Goal: Use online tool/utility: Utilize a website feature to perform a specific function

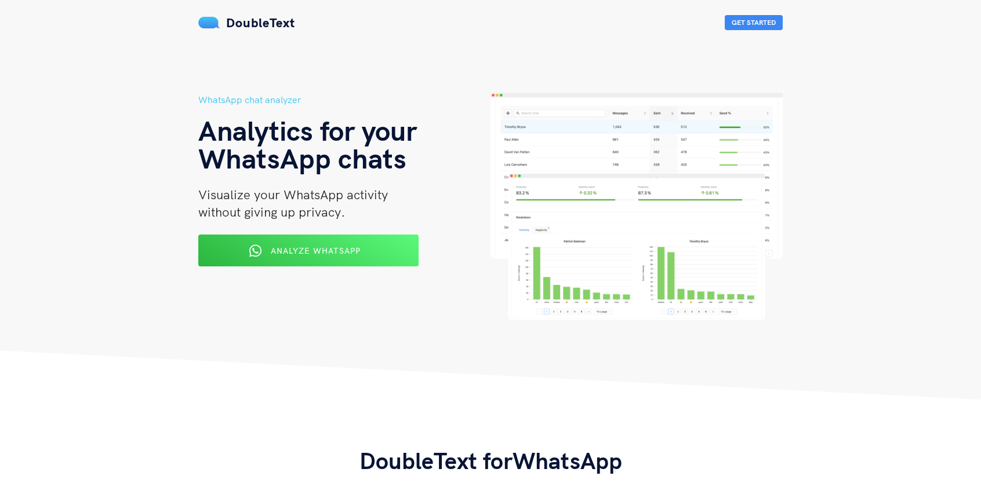
click at [319, 249] on span "Analyze WhatsApp" at bounding box center [316, 251] width 90 height 10
click at [322, 255] on span "Analyze WhatsApp" at bounding box center [316, 250] width 92 height 10
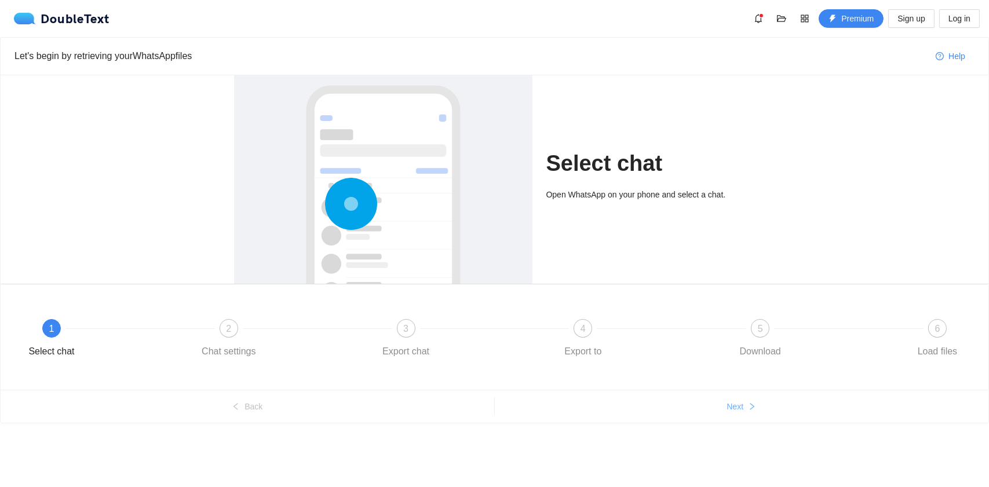
click at [735, 413] on button "Next" at bounding box center [742, 407] width 494 height 19
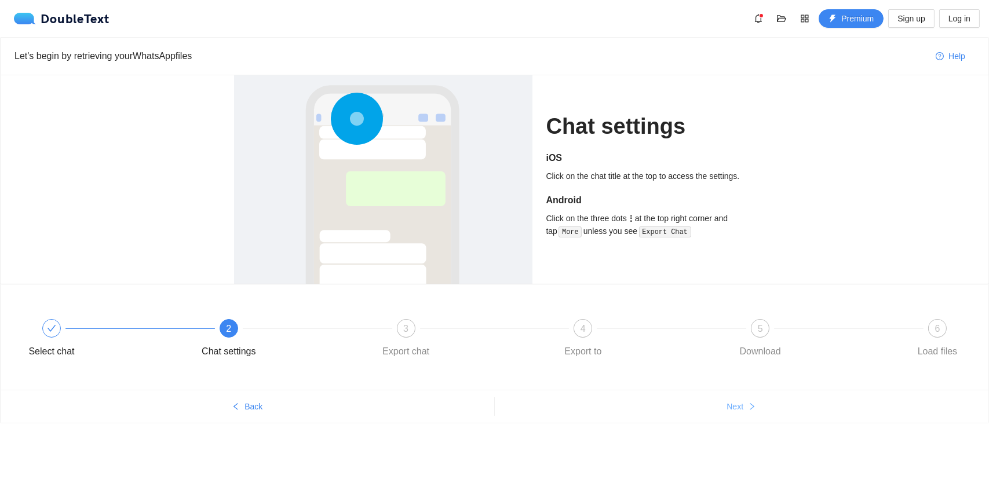
click at [738, 412] on span "Next" at bounding box center [735, 407] width 17 height 13
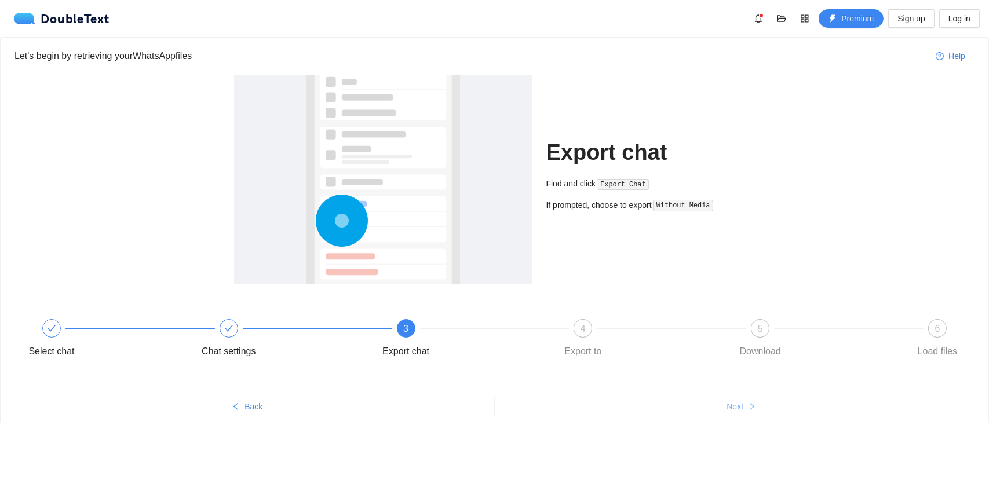
click at [738, 412] on span "Next" at bounding box center [735, 407] width 17 height 13
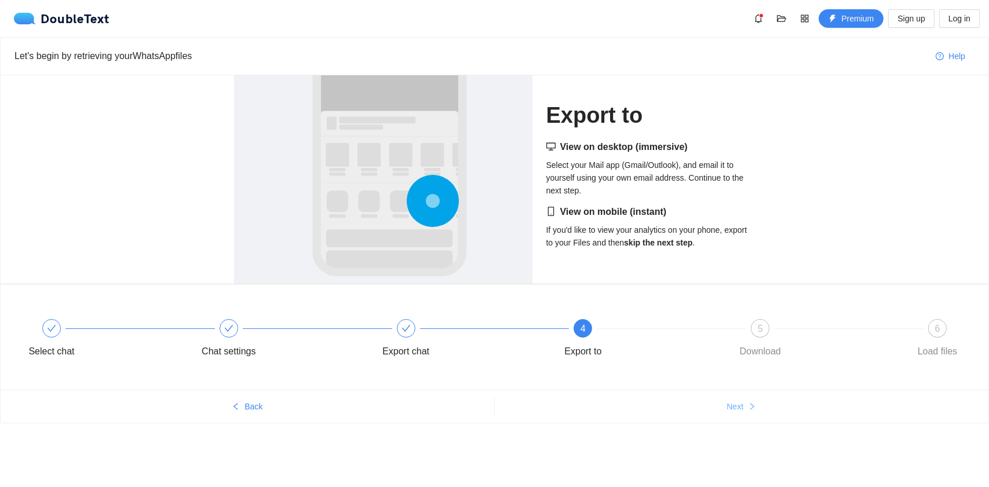
click at [738, 412] on span "Next" at bounding box center [735, 407] width 17 height 13
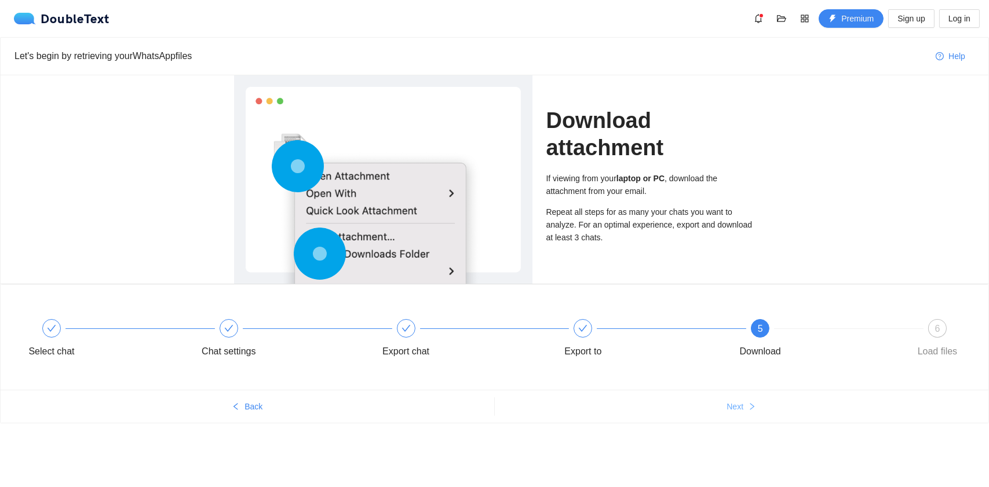
click at [738, 412] on span "Next" at bounding box center [735, 407] width 17 height 13
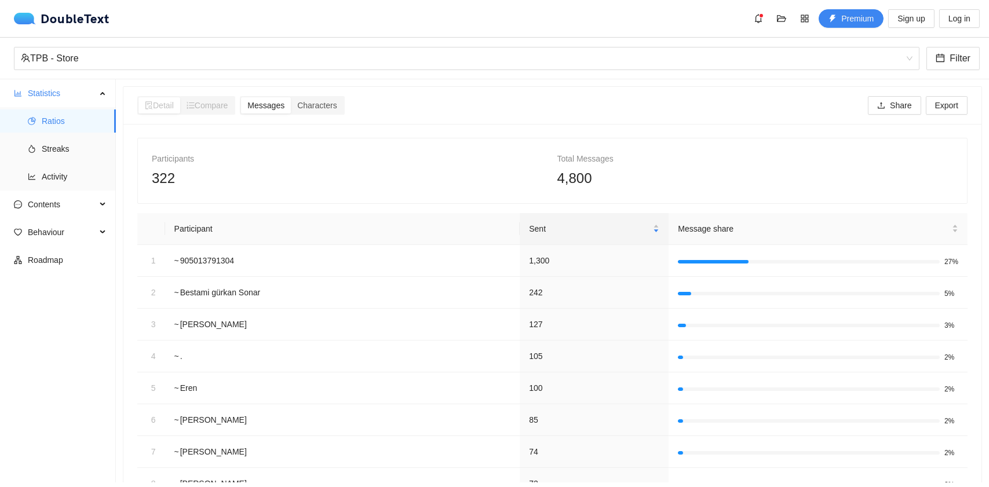
click at [514, 205] on div "Participants 322 Total Messages 4,800 Participant Sent Message share [PHONE_NUM…" at bounding box center [552, 369] width 831 height 463
click at [503, 195] on div "Participants 322 Total Messages 4,800" at bounding box center [552, 171] width 829 height 65
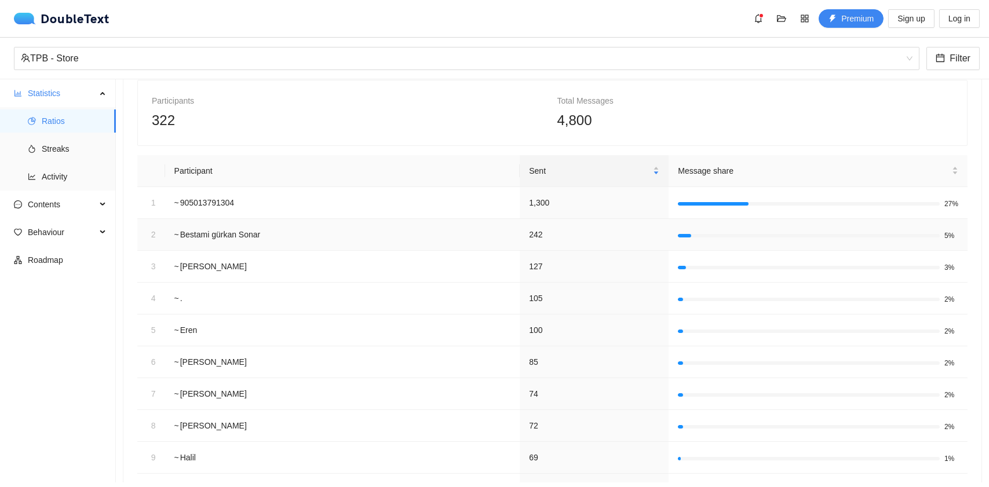
click at [530, 232] on td "242" at bounding box center [594, 235] width 149 height 32
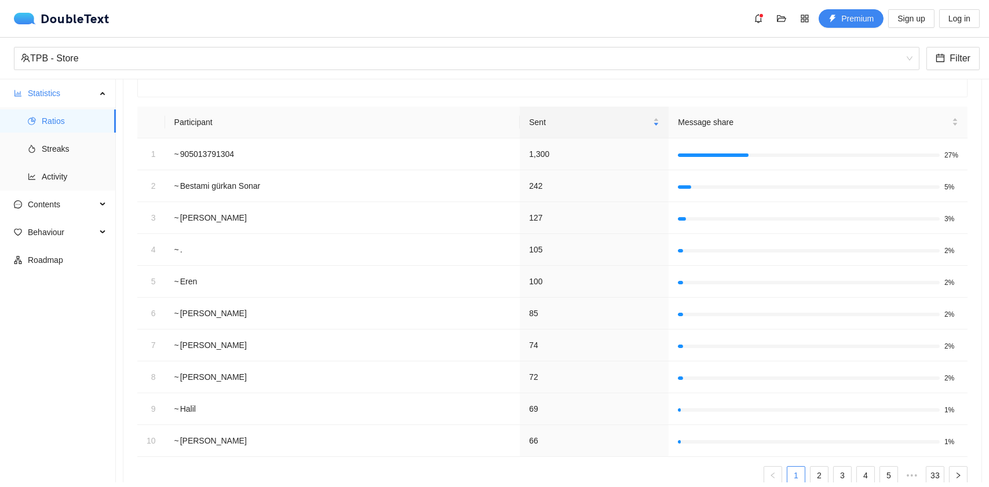
scroll to position [116, 0]
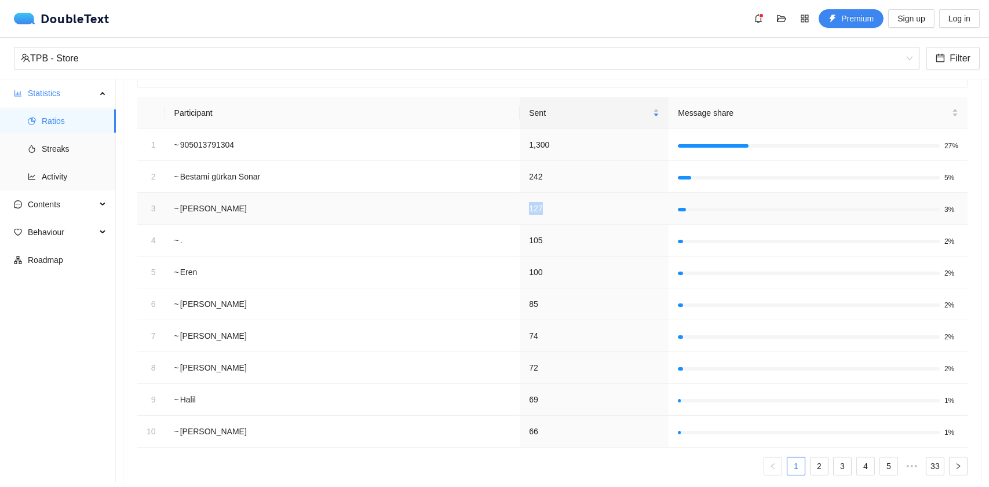
drag, startPoint x: 524, startPoint y: 209, endPoint x: 559, endPoint y: 210, distance: 34.8
click at [559, 210] on td "127" at bounding box center [594, 209] width 149 height 32
click at [570, 207] on td "127" at bounding box center [594, 209] width 149 height 32
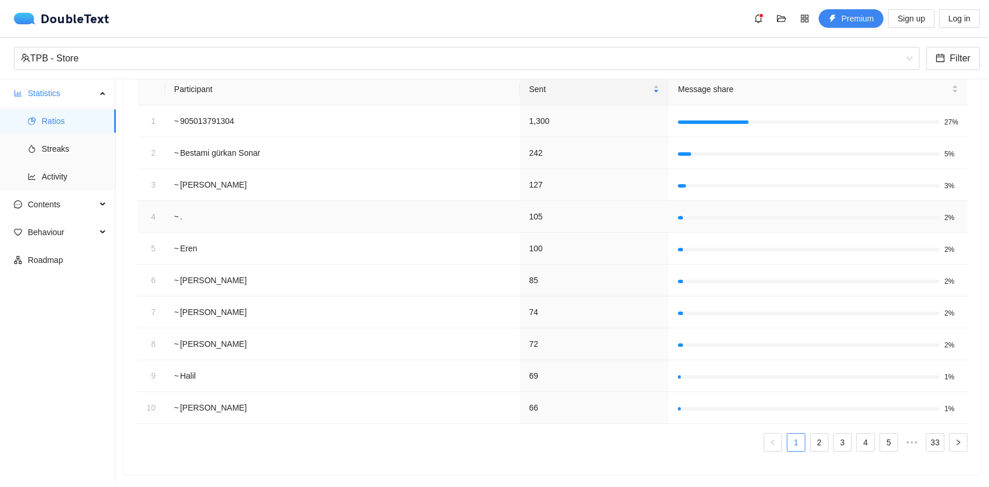
scroll to position [147, 0]
click at [811, 436] on link "2" at bounding box center [819, 442] width 17 height 17
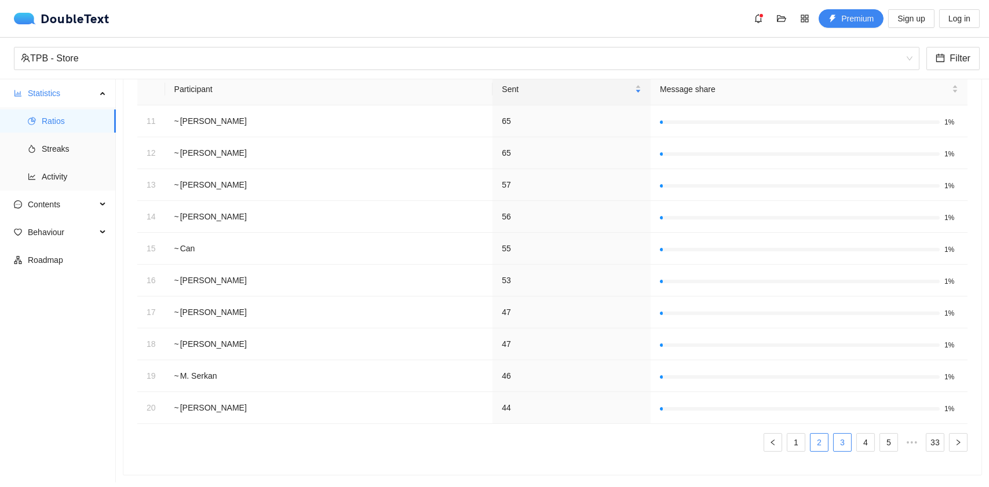
click at [834, 435] on link "3" at bounding box center [842, 442] width 17 height 17
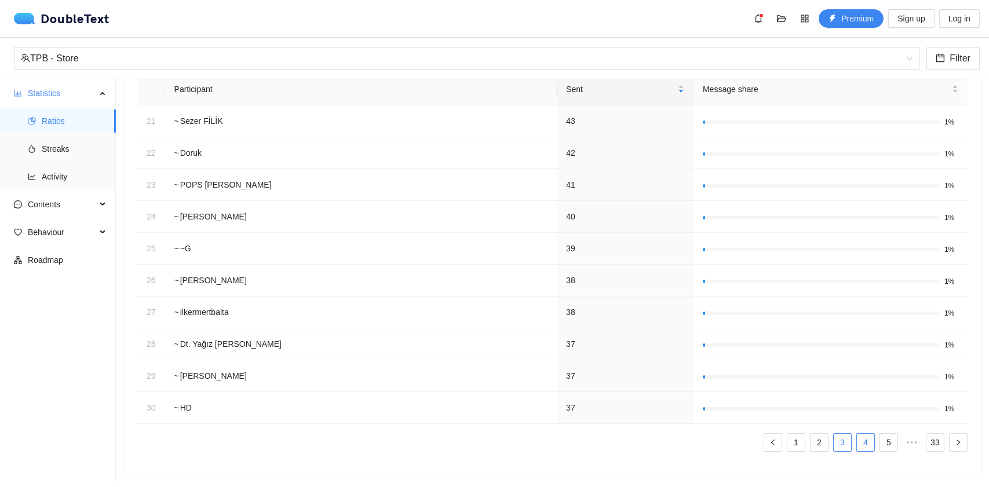
click at [857, 434] on link "4" at bounding box center [865, 442] width 17 height 17
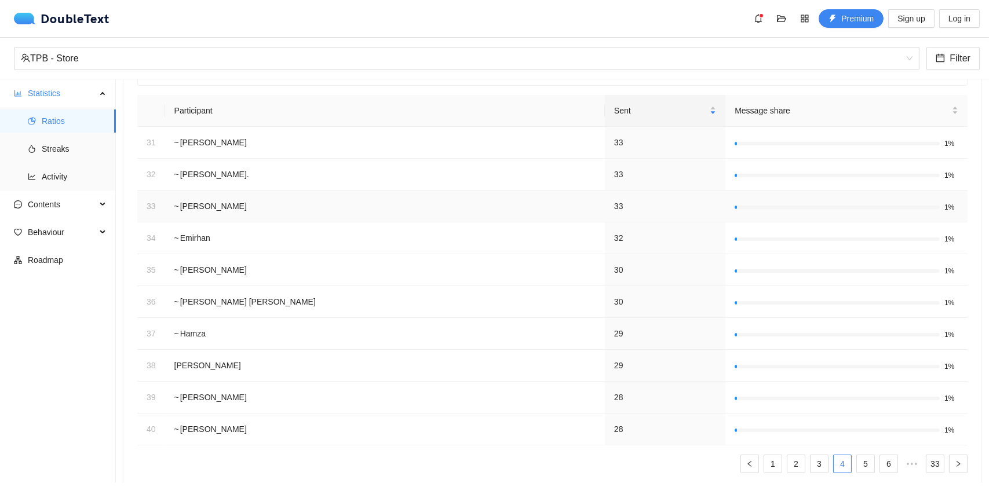
scroll to position [31, 0]
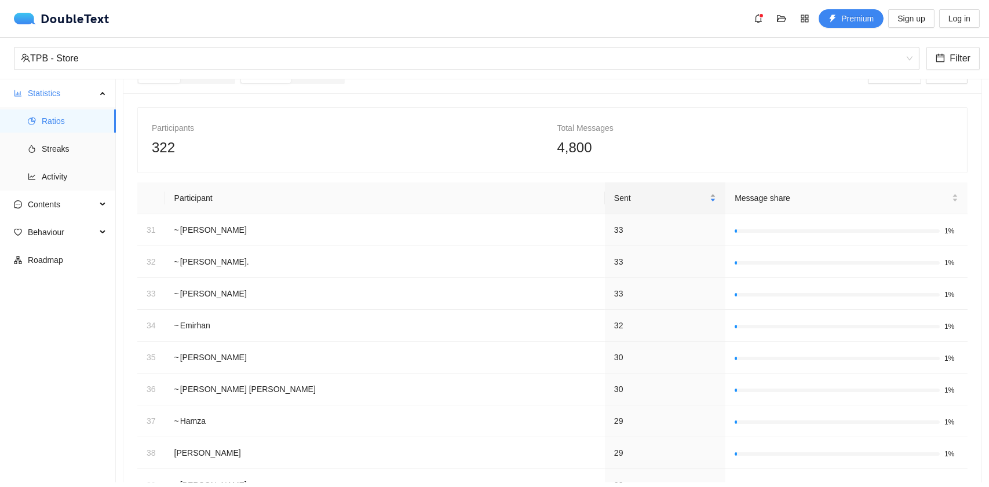
click at [614, 194] on span "Sent" at bounding box center [660, 198] width 93 height 13
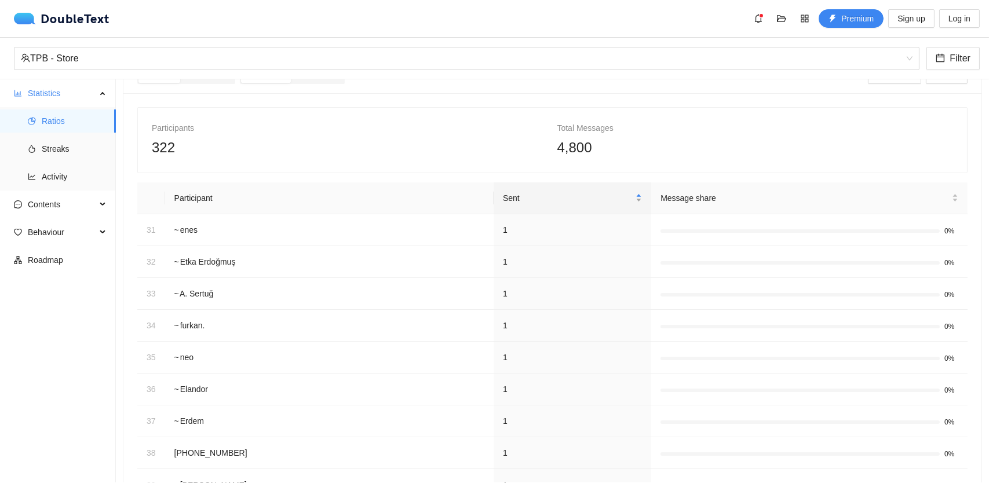
click at [560, 201] on span "Sent" at bounding box center [568, 198] width 130 height 13
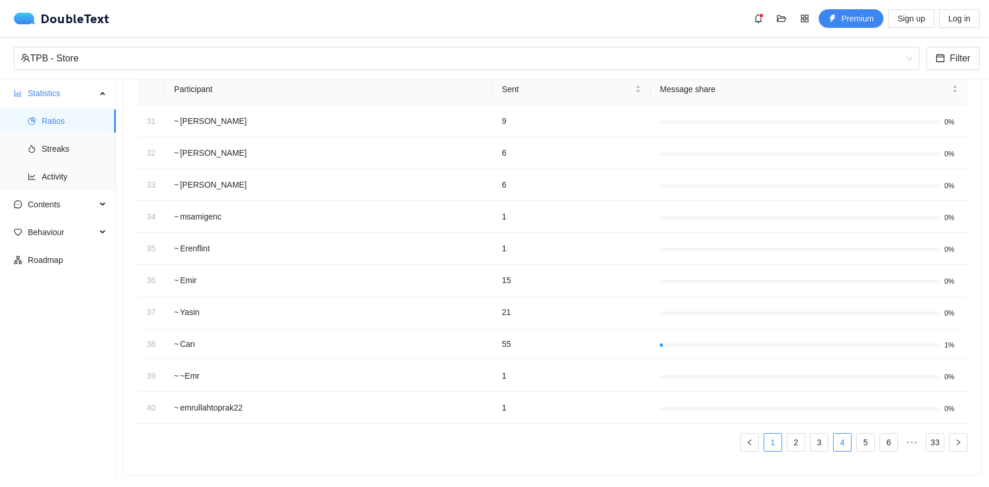
click at [765, 438] on link "1" at bounding box center [773, 442] width 17 height 17
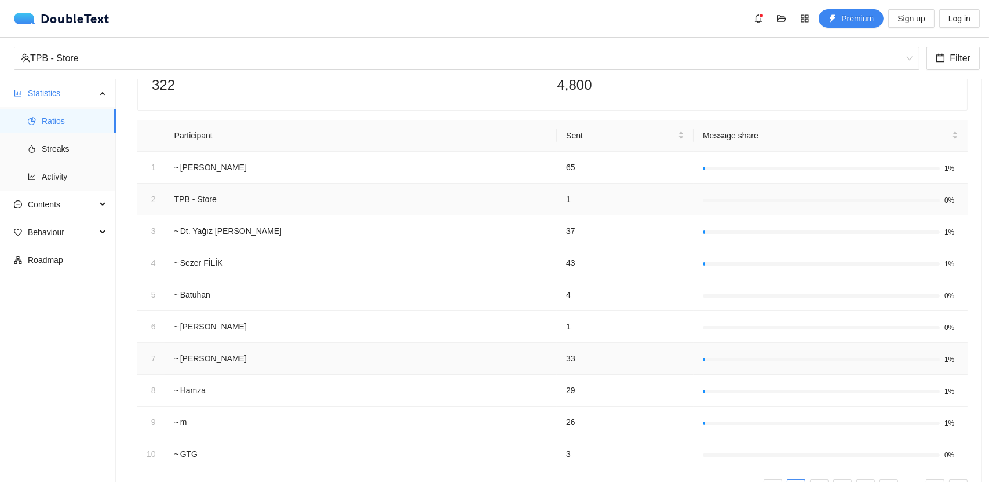
scroll to position [0, 0]
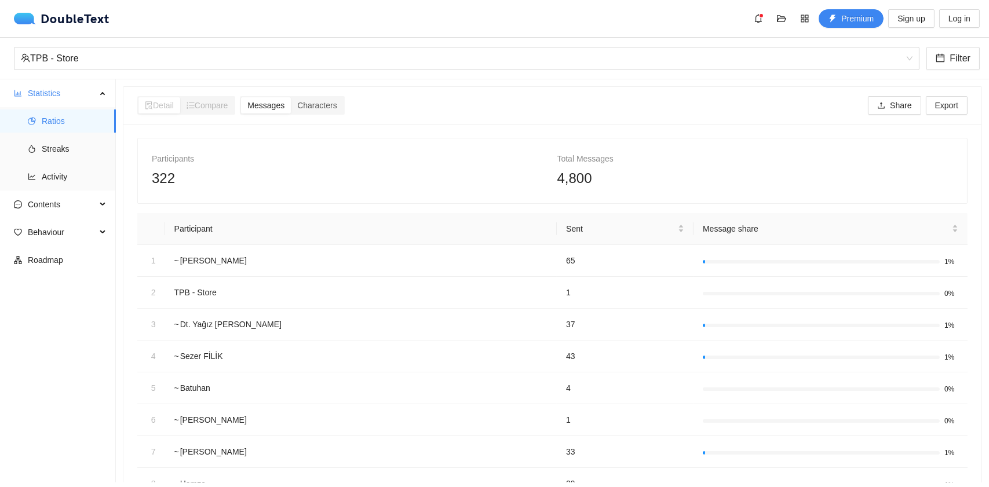
click at [494, 184] on div "322" at bounding box center [350, 179] width 396 height 22
click at [566, 225] on span "Sent" at bounding box center [621, 229] width 110 height 13
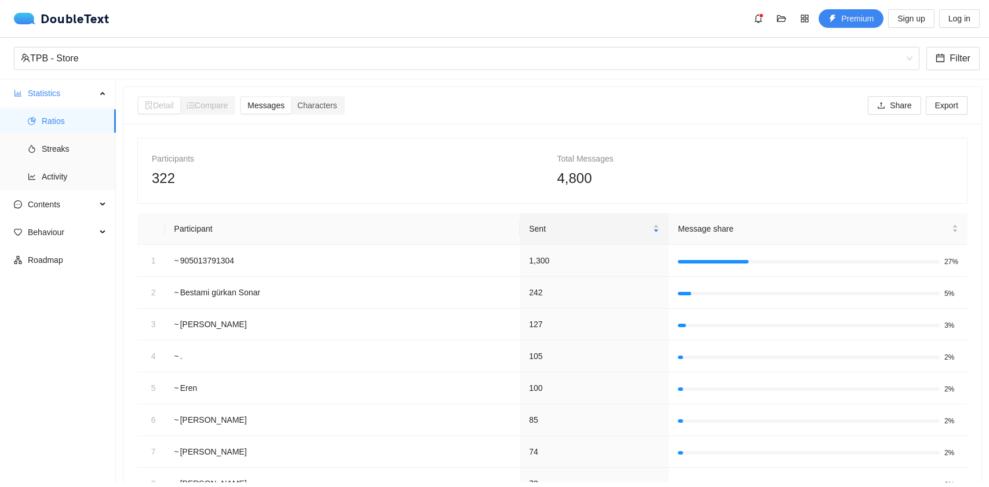
click at [502, 179] on div "322" at bounding box center [350, 179] width 396 height 22
click at [485, 190] on div "Participants 322 Total Messages 4,800" at bounding box center [552, 171] width 829 height 65
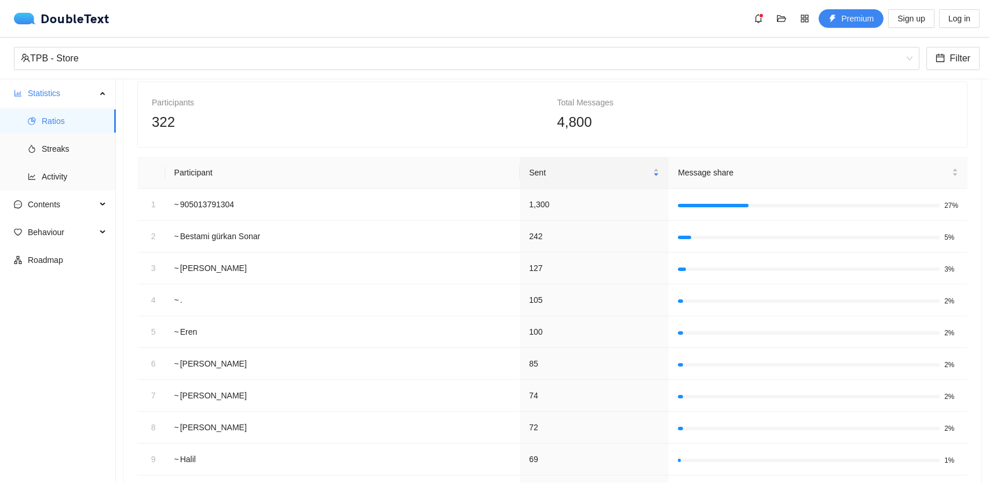
scroll to position [58, 0]
click at [515, 140] on div "Participants 322 Total Messages 4,800" at bounding box center [552, 113] width 829 height 65
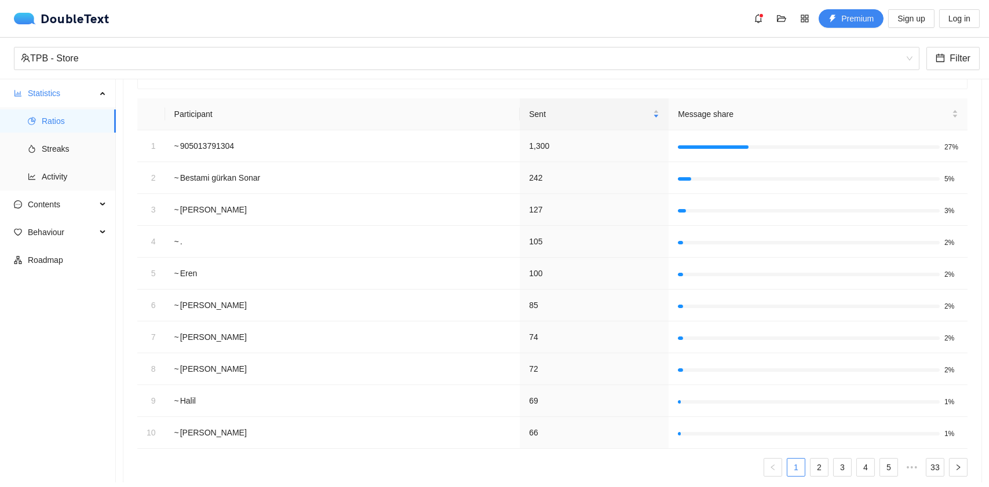
scroll to position [89, 0]
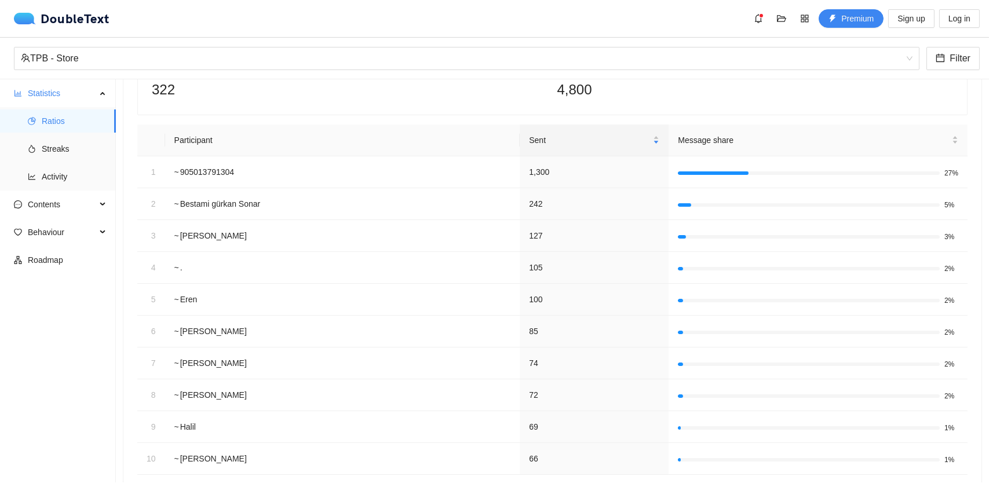
click at [504, 101] on div "Participants 322 Total Messages 4,800" at bounding box center [552, 82] width 829 height 65
click at [667, 98] on div "4,800" at bounding box center [756, 90] width 396 height 22
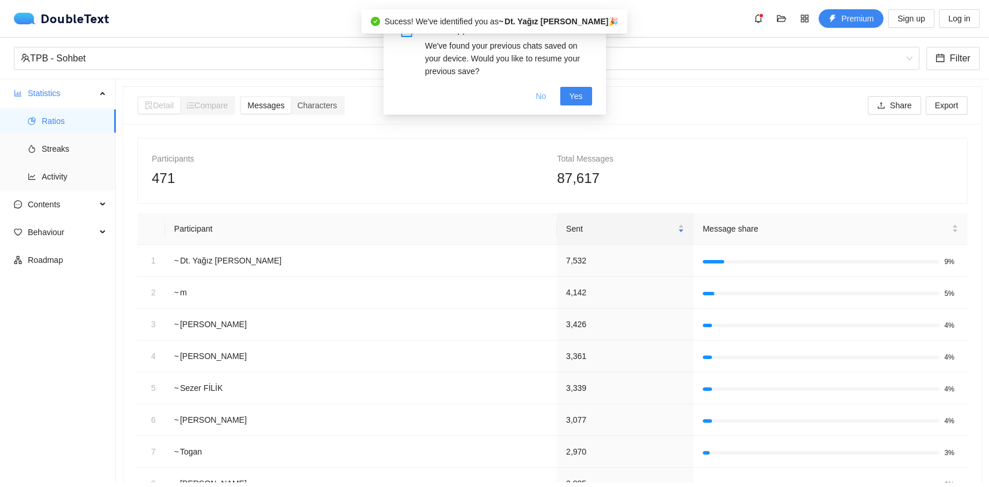
click at [546, 94] on span "No" at bounding box center [541, 96] width 10 height 13
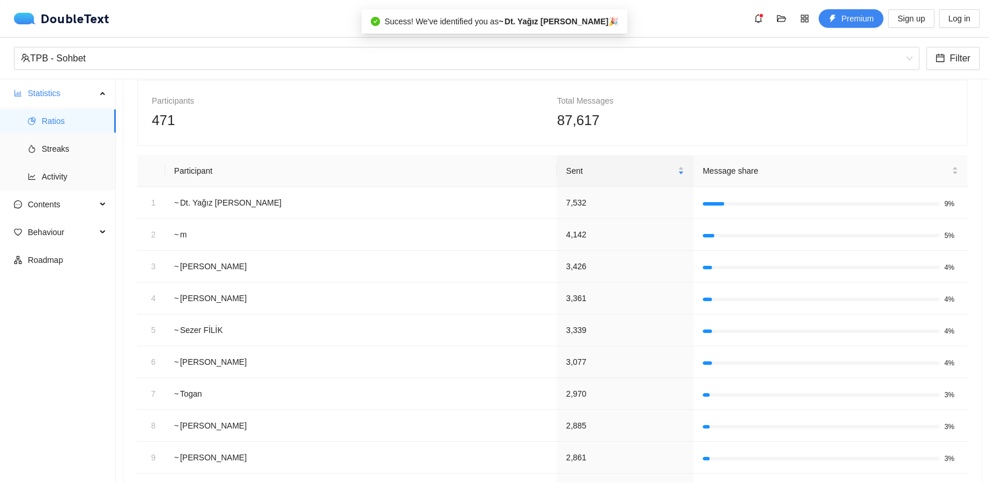
scroll to position [116, 0]
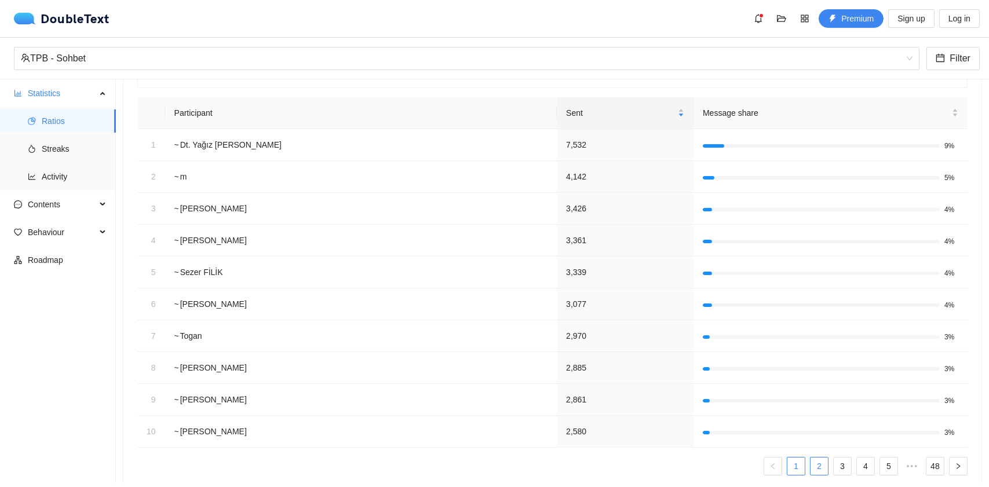
click at [811, 467] on link "2" at bounding box center [819, 466] width 17 height 17
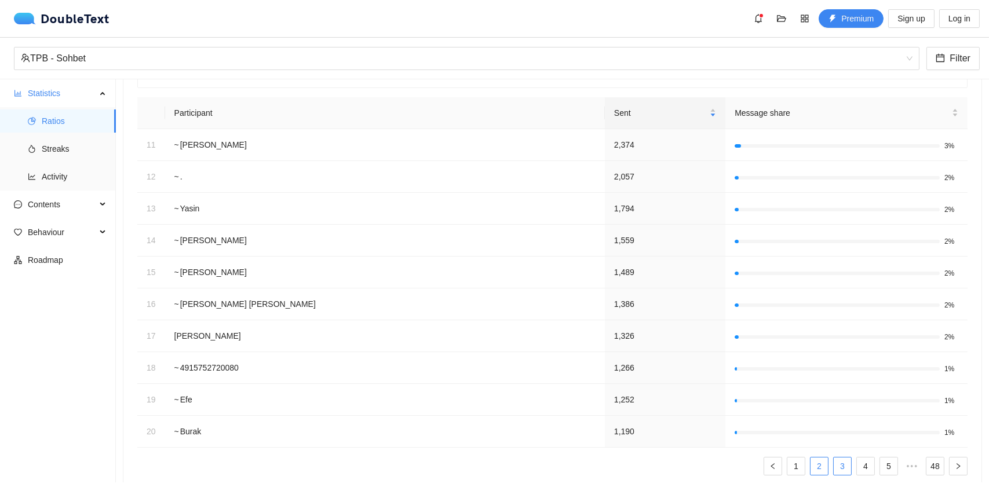
click at [834, 464] on link "3" at bounding box center [842, 466] width 17 height 17
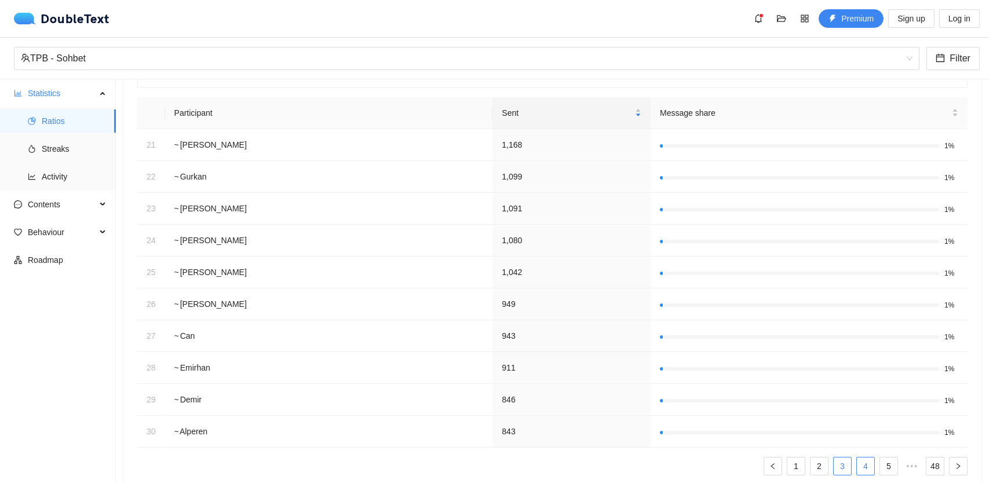
click at [860, 464] on link "4" at bounding box center [865, 466] width 17 height 17
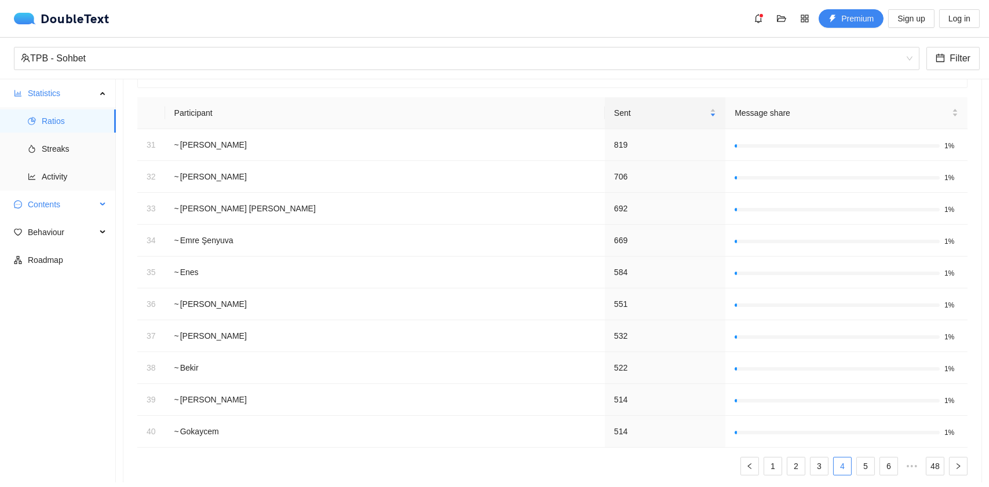
click at [88, 207] on span "Contents" at bounding box center [62, 204] width 68 height 23
click at [72, 225] on span "Word Cloud" at bounding box center [74, 232] width 65 height 23
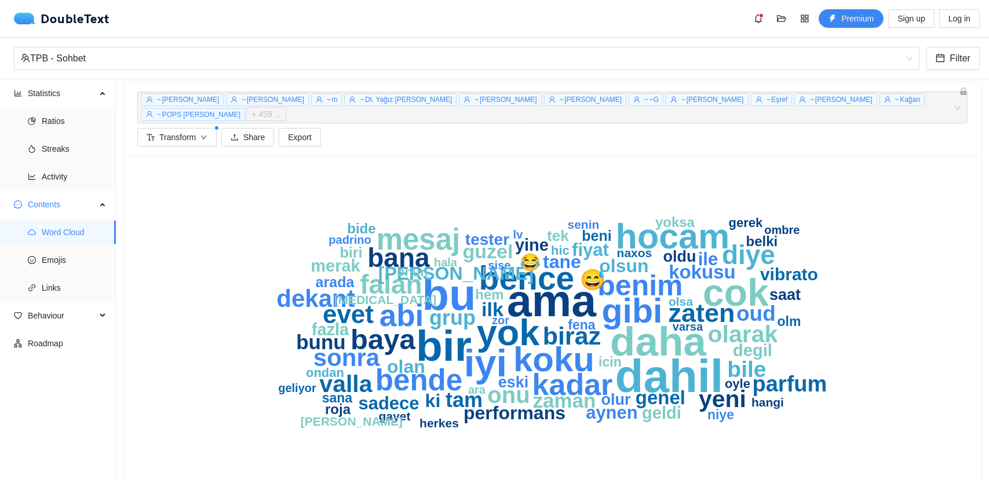
scroll to position [9, 0]
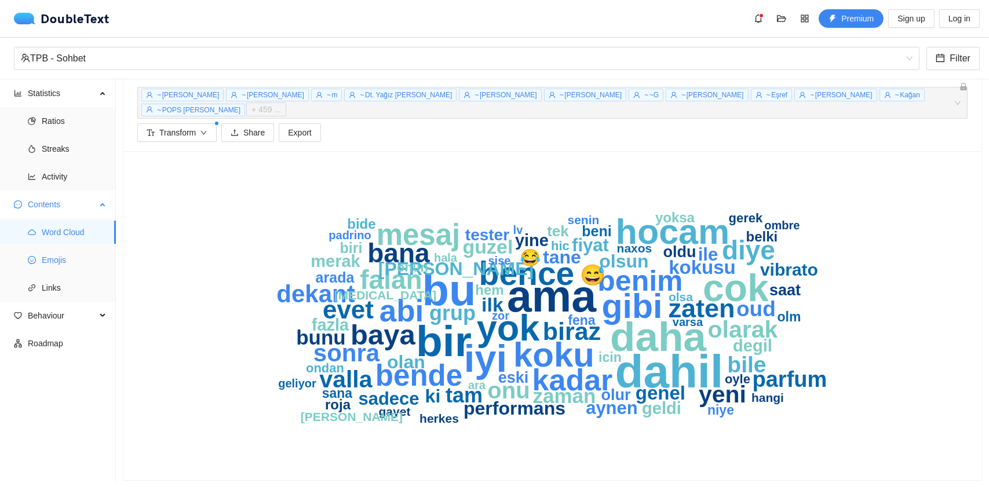
click at [53, 254] on span "Emojis" at bounding box center [74, 260] width 65 height 23
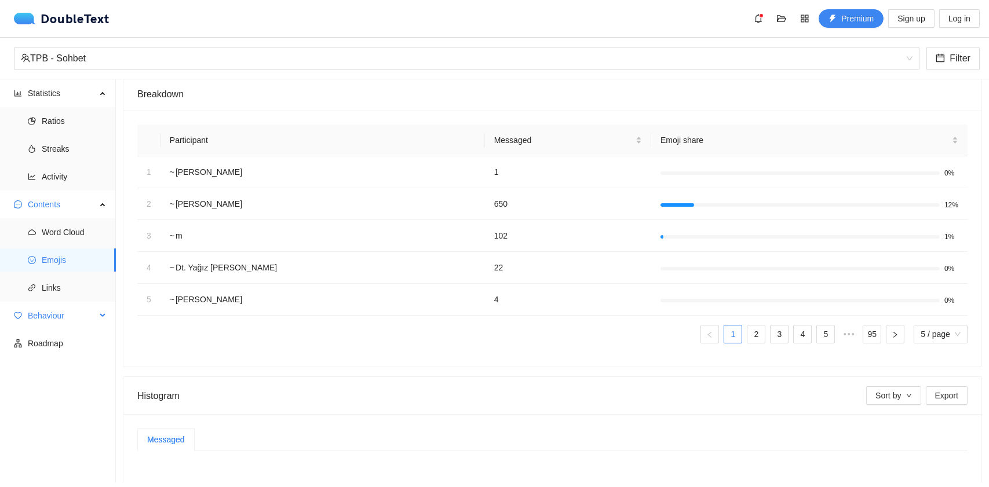
click at [107, 324] on div "Behaviour" at bounding box center [58, 315] width 116 height 23
click at [75, 344] on span "Interactions" at bounding box center [74, 343] width 65 height 23
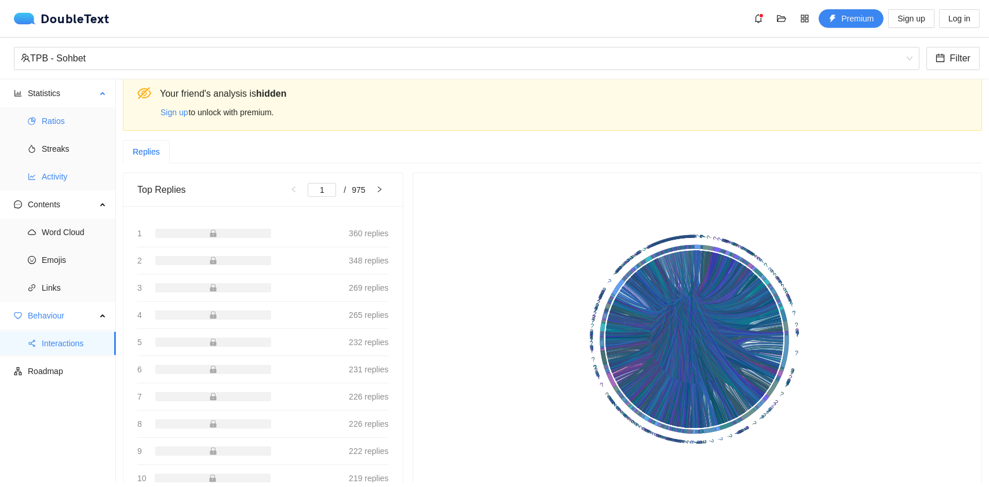
click at [58, 152] on span "Streaks" at bounding box center [74, 148] width 65 height 23
click at [54, 123] on span "Ratios" at bounding box center [74, 121] width 65 height 23
click at [56, 128] on span "Ratios" at bounding box center [74, 121] width 65 height 23
